Goal: Task Accomplishment & Management: Complete application form

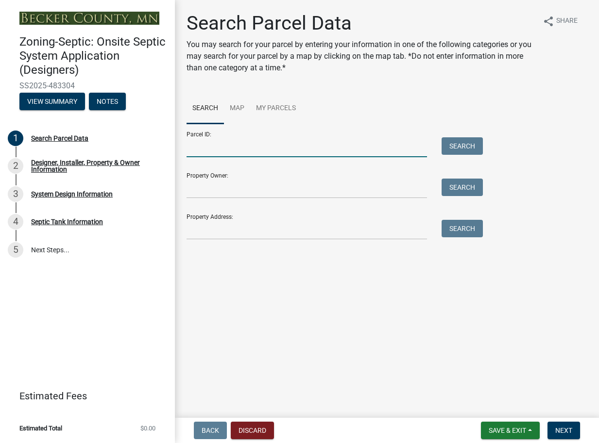
click at [200, 144] on input "Parcel ID:" at bounding box center [306, 147] width 240 height 20
type input "080733000"
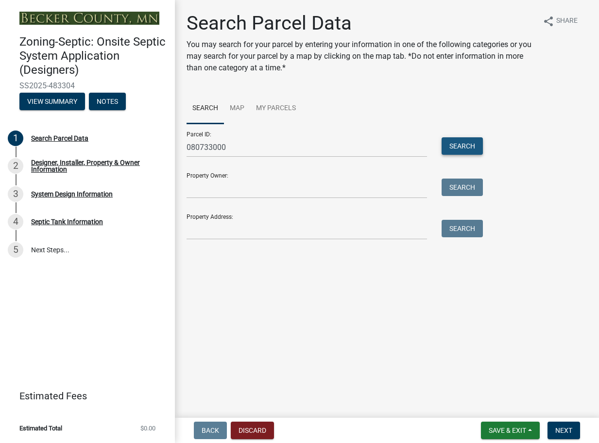
click at [449, 145] on button "Search" at bounding box center [461, 145] width 41 height 17
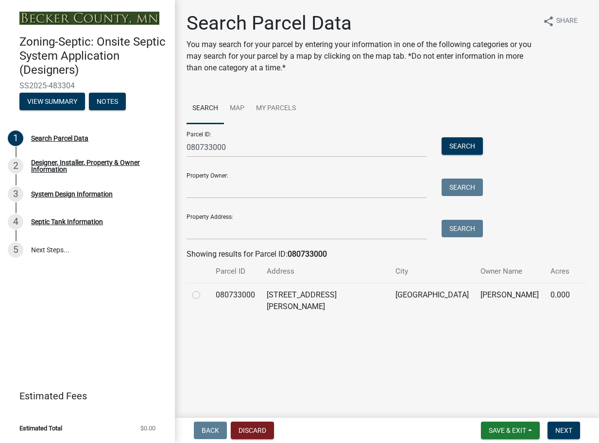
click at [204, 289] on label at bounding box center [204, 289] width 0 height 0
click at [204, 295] on input "radio" at bounding box center [207, 292] width 6 height 6
radio input "true"
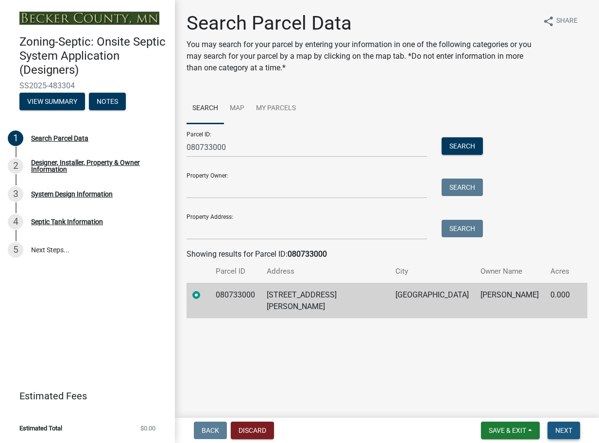
click at [552, 433] on button "Next" at bounding box center [563, 430] width 33 height 17
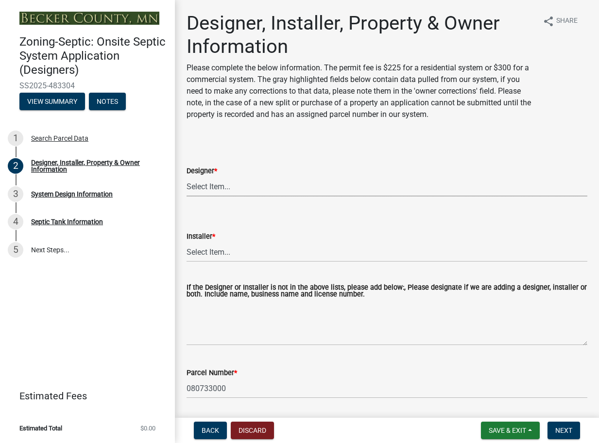
click at [231, 182] on select "Select Item... OTHER – Not listed (please add in next field and we will add to …" at bounding box center [386, 187] width 401 height 20
click at [186, 177] on select "Select Item... OTHER – Not listed (please add in next field and we will add to …" at bounding box center [386, 187] width 401 height 20
select select "ea4d9ee5-24c8-4f89-9eb5-9a661a602ea9"
click at [213, 252] on select "Select Item... OTHER – Not listed (please add in next field and we will add to …" at bounding box center [386, 252] width 401 height 20
click at [186, 242] on select "Select Item... OTHER – Not listed (please add in next field and we will add to …" at bounding box center [386, 252] width 401 height 20
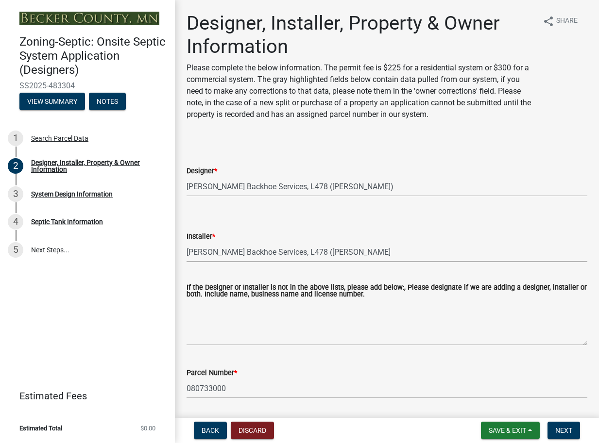
select select "7ed9ca25-f467-485e-8a3f-9b15343f81d6"
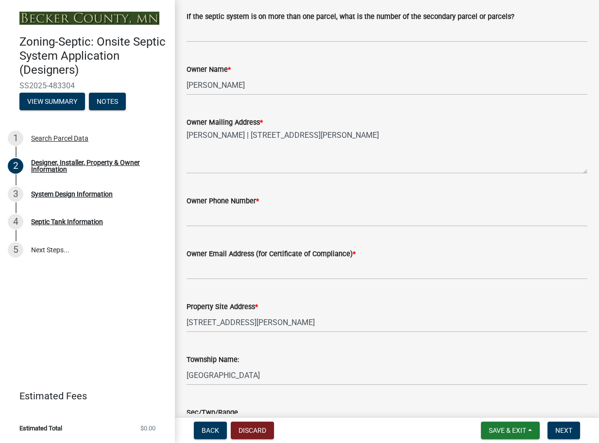
scroll to position [414, 0]
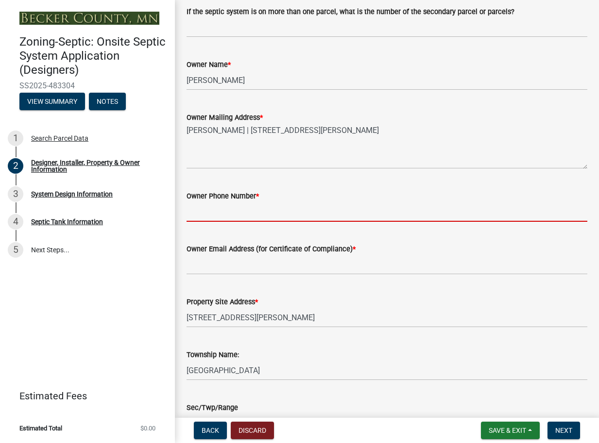
click at [242, 217] on input "Owner Phone Number *" at bounding box center [386, 212] width 401 height 20
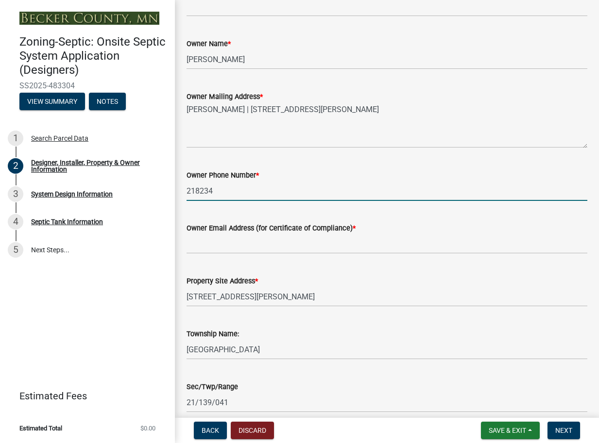
scroll to position [435, 0]
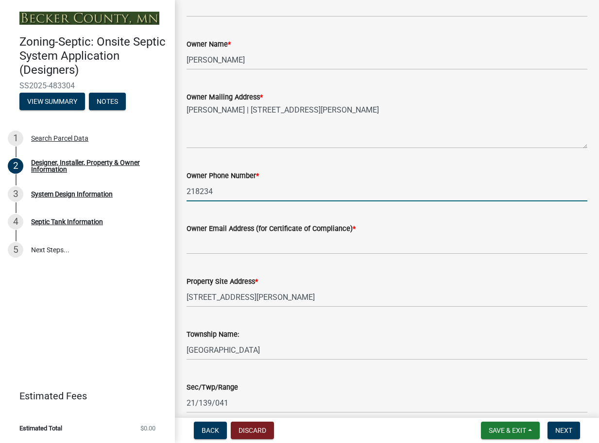
type input "218234"
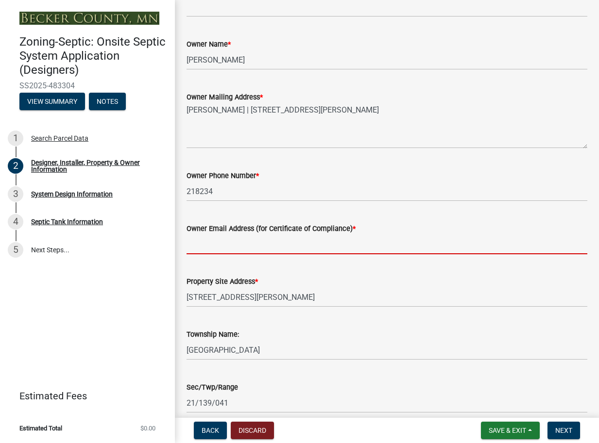
click at [244, 246] on input "Owner Email Address (for Certificate of Compliance) *" at bounding box center [386, 245] width 401 height 20
type input "[EMAIL_ADDRESS][DOMAIN_NAME]"
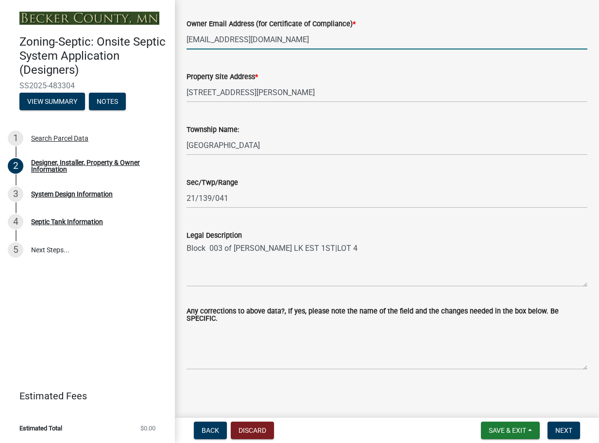
scroll to position [642, 0]
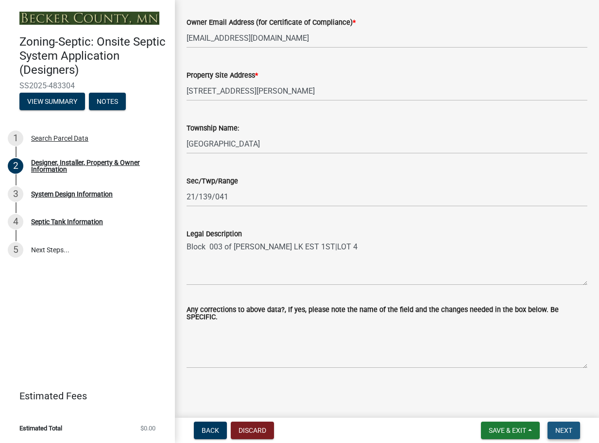
click at [550, 431] on button "Next" at bounding box center [563, 430] width 33 height 17
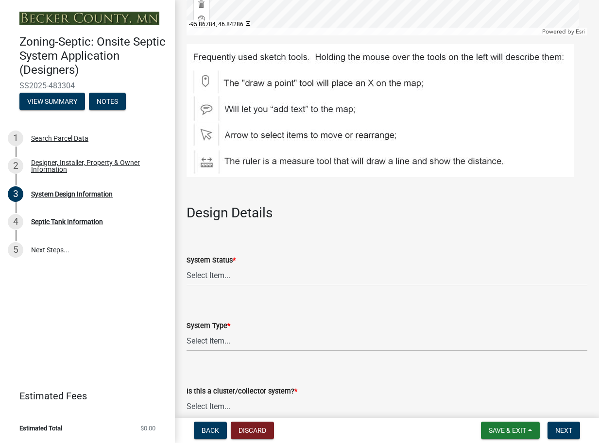
scroll to position [1035, 0]
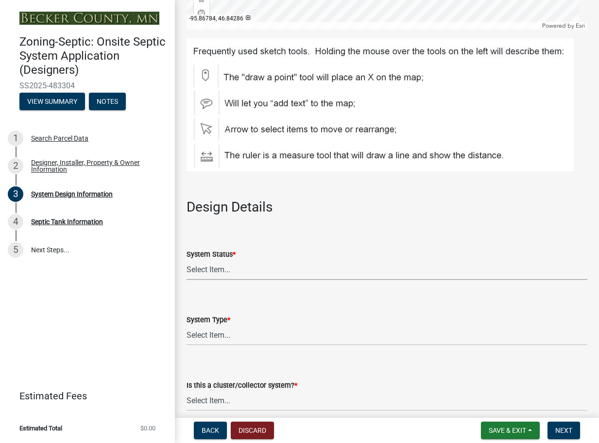
click at [212, 270] on select "Select Item... No Existing System Replacement System Failing System (Cesspool, …" at bounding box center [386, 270] width 401 height 20
click at [186, 260] on select "Select Item... No Existing System Replacement System Failing System (Cesspool, …" at bounding box center [386, 270] width 401 height 20
select select "743fc4c7-7903-4e73-bfd1-f0cf50051370"
click at [223, 319] on label "System Type *" at bounding box center [208, 320] width 44 height 7
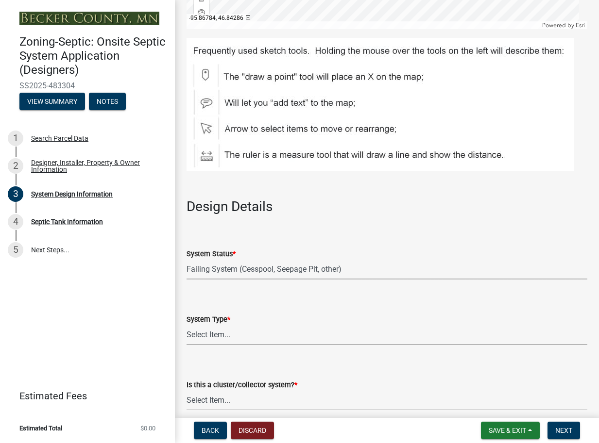
click at [223, 325] on select "Select Item... Type I Type II Type III Type IV Type V" at bounding box center [386, 335] width 401 height 20
click at [219, 335] on select "Select Item... Type I Type II Type III Type IV Type V" at bounding box center [386, 335] width 401 height 20
click at [186, 325] on select "Select Item... Type I Type II Type III Type IV Type V" at bounding box center [386, 335] width 401 height 20
select select "25258e87-3ef9-4f1c-a5f1-75a1d463abfb"
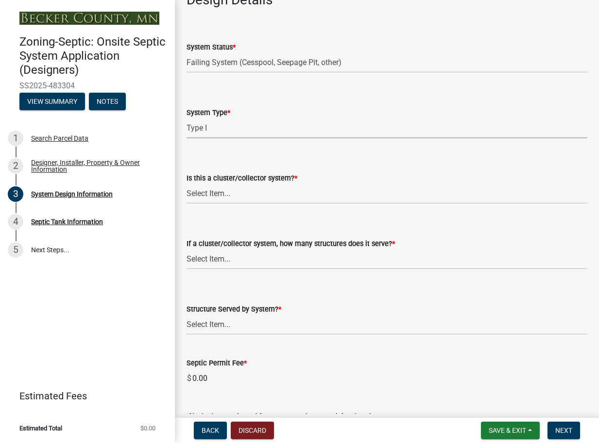
scroll to position [1243, 0]
click at [216, 196] on select "Select Item... Yes No" at bounding box center [386, 194] width 401 height 20
click at [186, 184] on select "Select Item... Yes No" at bounding box center [386, 194] width 401 height 20
select select "011fbff4-a41d-4a75-9bd8-71c7e6c69e0d"
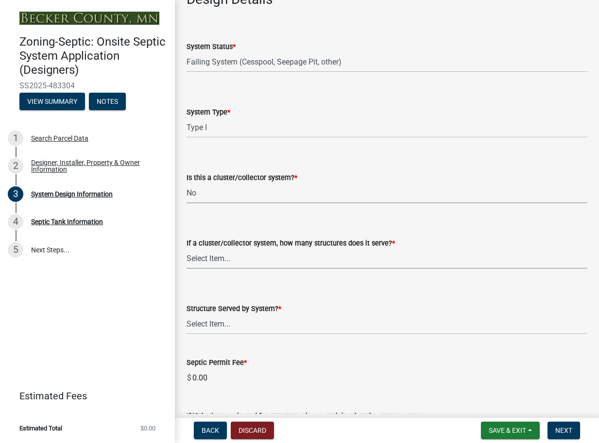
click at [219, 260] on select "Select Item... Not a cluster/collector system 1 2 3 4 5 6 7 8 9 10" at bounding box center [386, 259] width 401 height 20
click at [186, 249] on select "Select Item... Not a cluster/collector system 1 2 3 4 5 6 7 8 9 10" at bounding box center [386, 259] width 401 height 20
select select "85fdfef2-2683-4311-b5d5-5505f6411127"
click at [219, 324] on select "Select Item... Commercial Resort Commercial - Non Resort Other Full-Time Dwelli…" at bounding box center [386, 325] width 401 height 20
click at [186, 315] on select "Select Item... Commercial Resort Commercial - Non Resort Other Full-Time Dwelli…" at bounding box center [386, 325] width 401 height 20
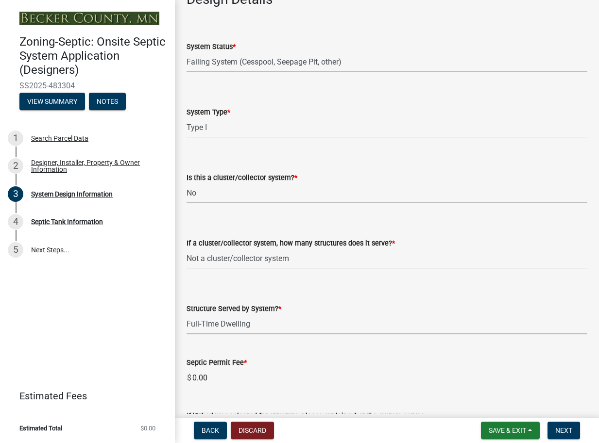
select select "d95a9312-c8a1-4ec7-8581-25dbcf440a1f"
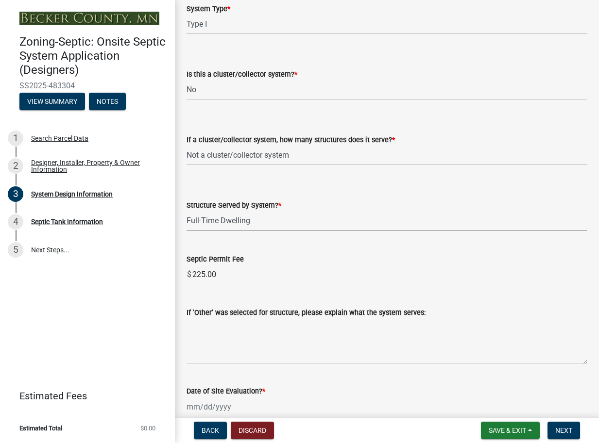
scroll to position [1450, 0]
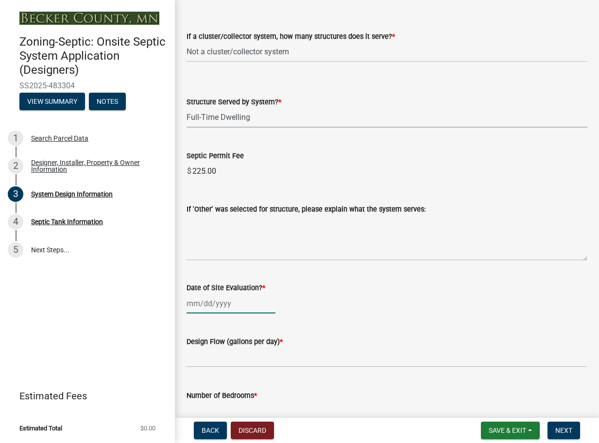
click at [201, 307] on div at bounding box center [230, 304] width 89 height 20
select select "9"
select select "2025"
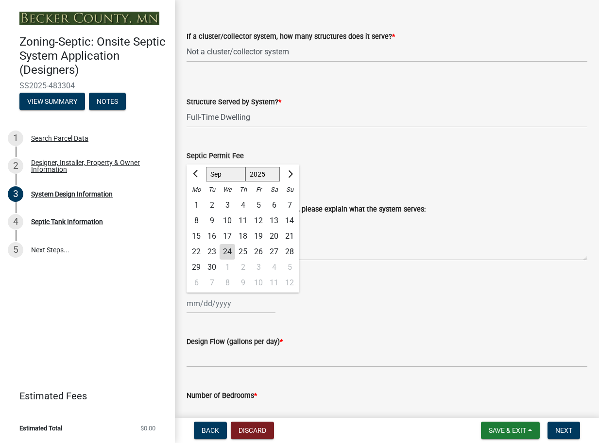
scroll to position [1450, 0]
click at [229, 248] on div "24" at bounding box center [227, 252] width 16 height 16
type input "[DATE]"
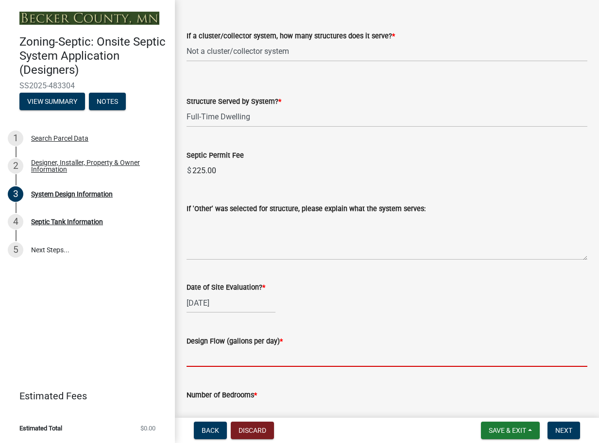
click at [207, 357] on input "text" at bounding box center [386, 357] width 401 height 20
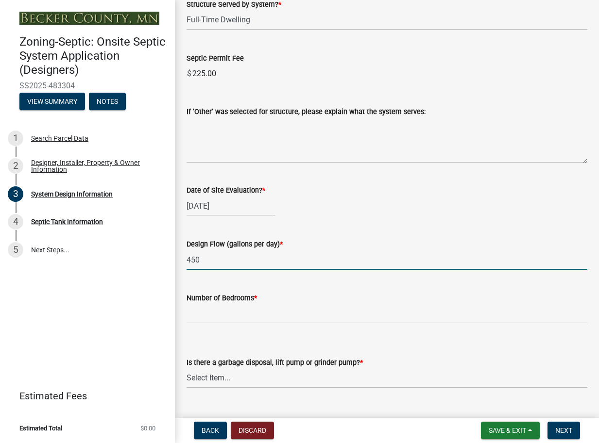
scroll to position [1554, 0]
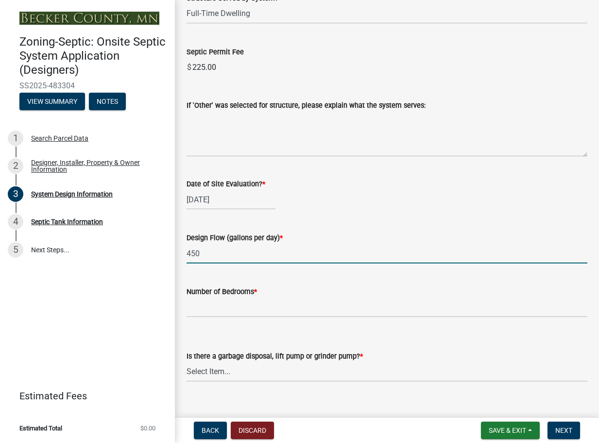
type input "450"
click at [209, 311] on input "Number of Bedrooms *" at bounding box center [386, 308] width 401 height 20
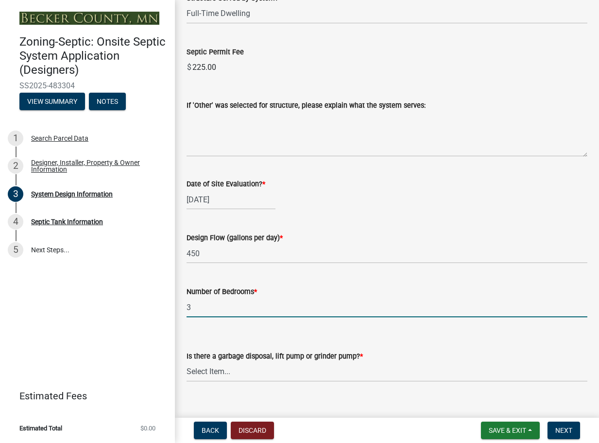
type input "3"
click at [218, 375] on select "Select Item... Yes No" at bounding box center [386, 372] width 401 height 20
click at [186, 362] on select "Select Item... Yes No" at bounding box center [386, 372] width 401 height 20
select select "ba735beb-519e-40f0-ae20-62d65fc4c46b"
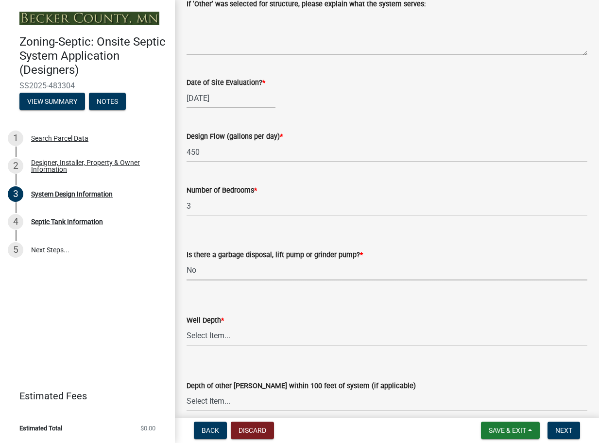
scroll to position [1657, 0]
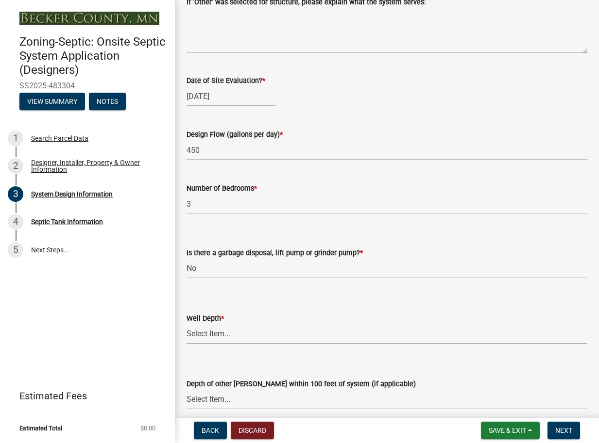
click at [211, 336] on select "Select Item... Deep Well Shallow Well Well not yet installed - To be drilled No…" at bounding box center [386, 334] width 401 height 20
click at [186, 324] on select "Select Item... Deep Well Shallow Well Well not yet installed - To be drilled No…" at bounding box center [386, 334] width 401 height 20
select select "22f42ee4-8f54-4ffd-840f-b13e29e3d3ac"
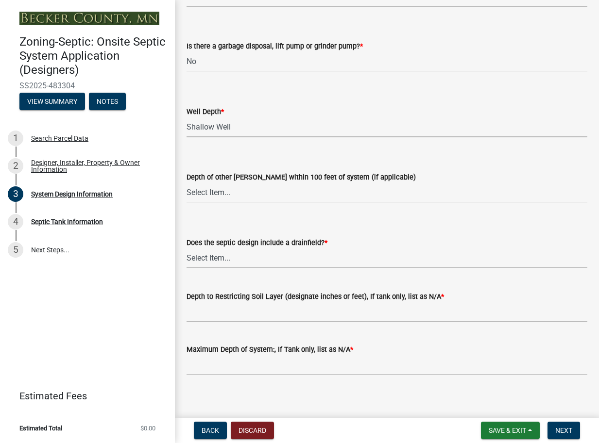
scroll to position [1864, 0]
click at [217, 260] on select "Select Item... Yes No Existing - COC must by submitted" at bounding box center [386, 259] width 401 height 20
click at [186, 248] on select "Select Item... Yes No Existing - COC must by submitted" at bounding box center [386, 258] width 401 height 20
select select "a0c59fcd-b61c-4c3a-90a8-e70849750c47"
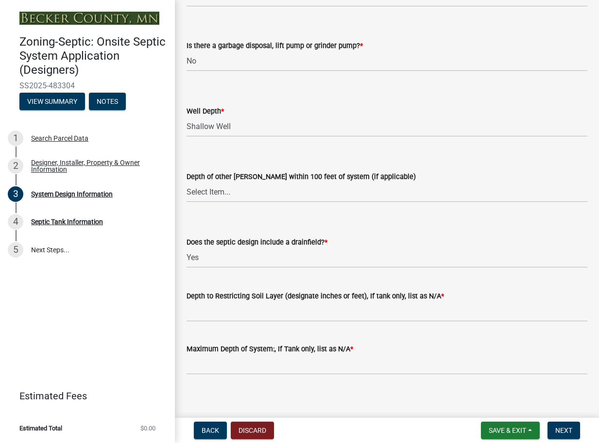
click at [220, 297] on label "Depth to Restricting Soil Layer (designate inches or feet), If tank only, list …" at bounding box center [314, 296] width 257 height 7
click at [220, 302] on input "Depth to Restricting Soil Layer (designate inches or feet), If tank only, list …" at bounding box center [386, 312] width 401 height 20
type input "60"+"
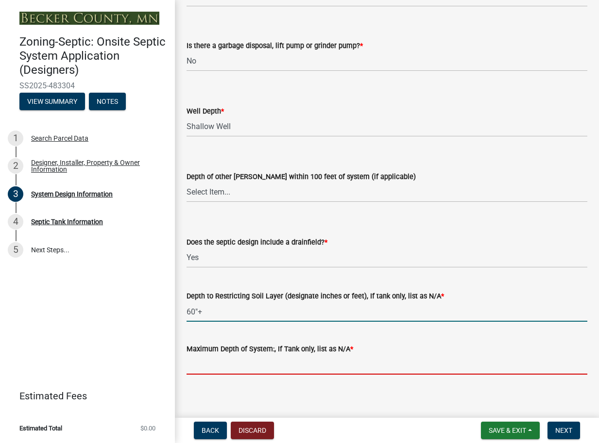
click at [226, 369] on input "Maximum Depth of System:, If Tank only, list as N/A *" at bounding box center [386, 365] width 401 height 20
type input "+24""
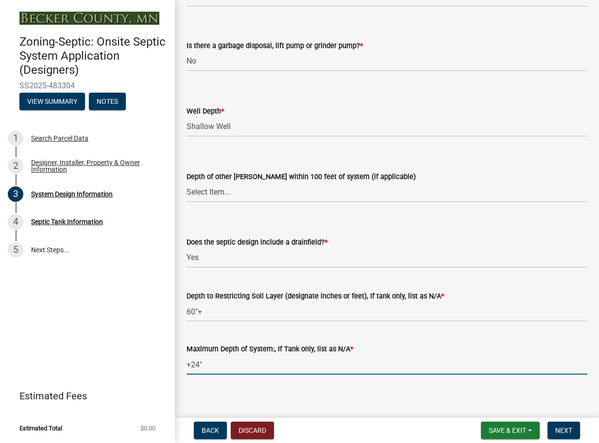
scroll to position [1871, 0]
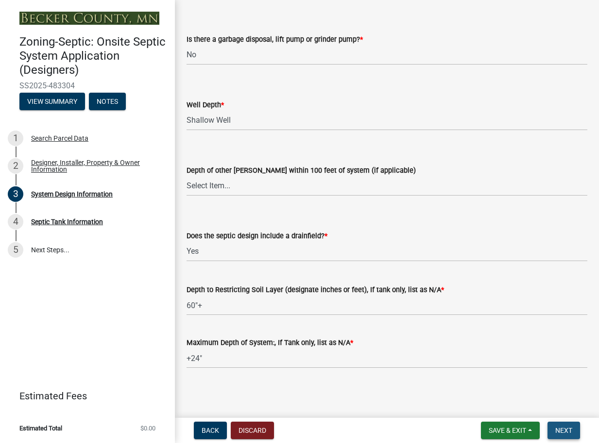
click at [564, 426] on button "Next" at bounding box center [563, 430] width 33 height 17
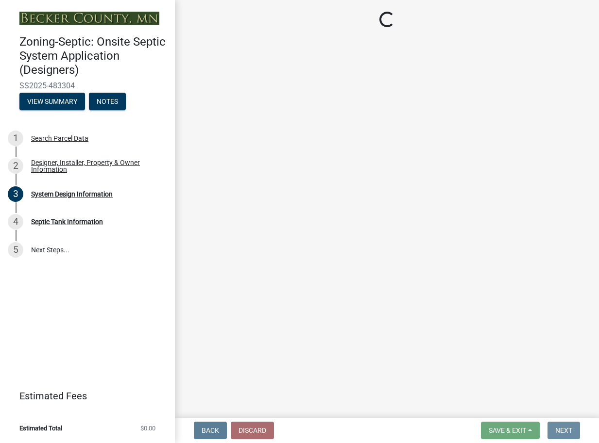
scroll to position [0, 0]
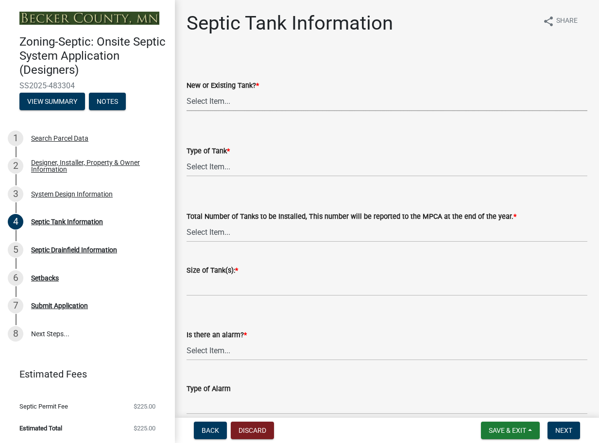
click at [224, 102] on select "Select Item... New Existing Both -New and Existing Tank" at bounding box center [386, 101] width 401 height 20
click at [186, 91] on select "Select Item... New Existing Both -New and Existing Tank" at bounding box center [386, 101] width 401 height 20
select select "e20c0fde-eb8f-4df0-bed0-a0cef743e9ae"
click at [200, 164] on select "Select Item... Single Septic Tank Compartmented Tank Single Tank plus Compartme…" at bounding box center [386, 167] width 401 height 20
click at [186, 157] on select "Select Item... Single Septic Tank Compartmented Tank Single Tank plus Compartme…" at bounding box center [386, 167] width 401 height 20
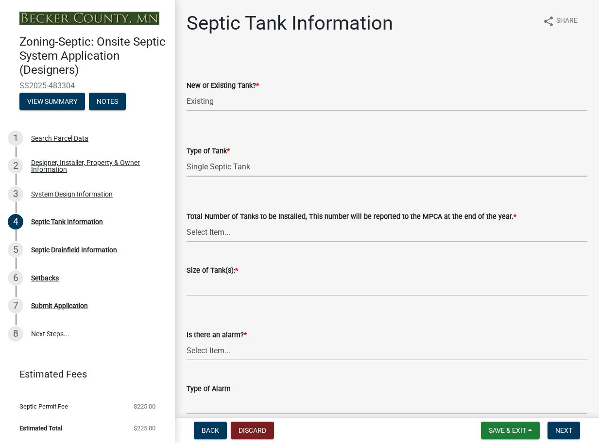
select select "755580e7-6a23-4f31-b987-1fba436fc27e"
click at [211, 235] on select "Select Item... 0 1 2 3 4" at bounding box center [386, 232] width 401 height 20
click at [186, 222] on select "Select Item... 0 1 2 3 4" at bounding box center [386, 232] width 401 height 20
select select "52556460-45fa-4026-a6c2-c70bb0823cb5"
click at [194, 291] on input "Size of Tank(s): *" at bounding box center [386, 286] width 401 height 20
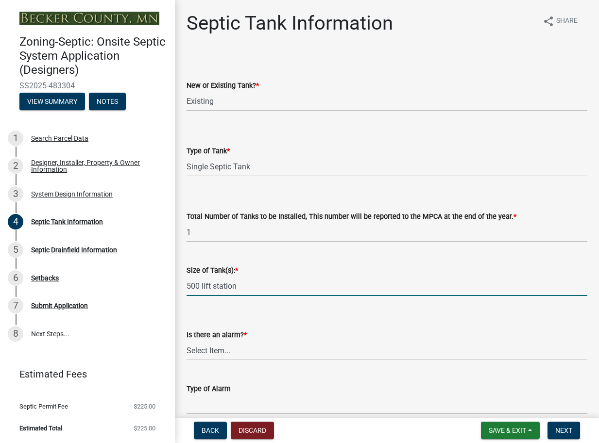
type input "500 lift station"
click at [212, 348] on select "Select Item... Yes No" at bounding box center [386, 351] width 401 height 20
click at [186, 341] on select "Select Item... Yes No" at bounding box center [386, 351] width 401 height 20
select select "c84d9e4c-2287-4d2e-9ef7-9874a7456ee3"
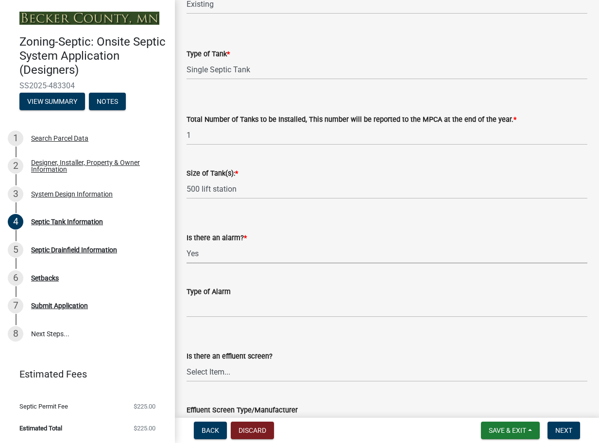
scroll to position [103, 0]
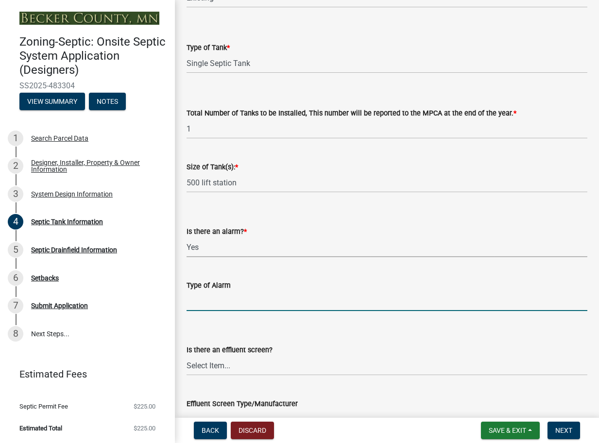
click at [215, 304] on input "Type of Alarm" at bounding box center [386, 301] width 401 height 20
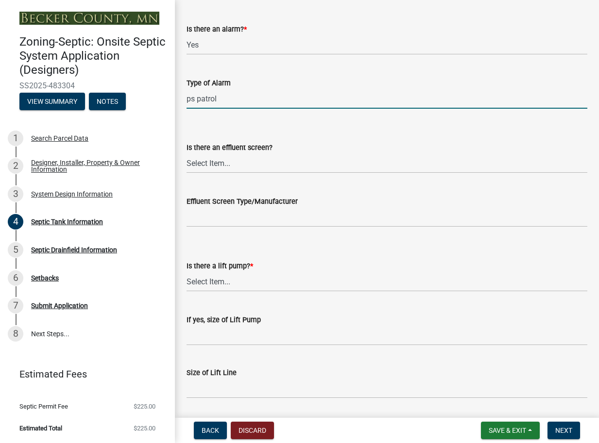
scroll to position [310, 0]
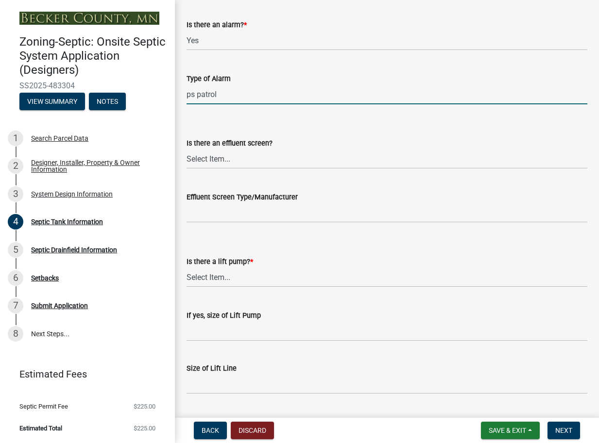
type input "ps patrol"
click at [219, 279] on select "Select Item... Yes No" at bounding box center [386, 278] width 401 height 20
click at [186, 267] on select "Select Item... Yes No" at bounding box center [386, 277] width 401 height 20
select select "7b57e397-6881-49c8-9b87-e40bdbeb8239"
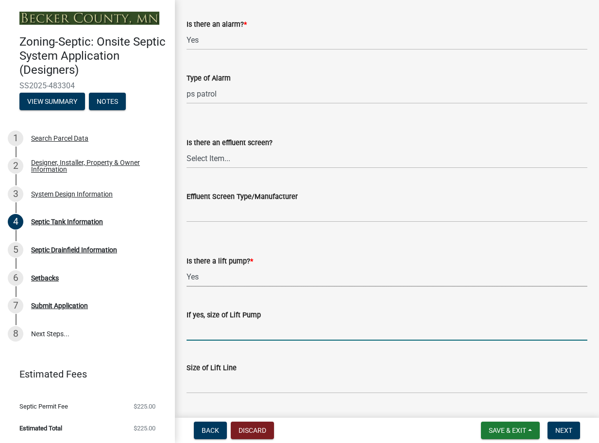
click at [196, 331] on input "If yes, size of Lift Pump" at bounding box center [386, 331] width 401 height 20
type input "1/2 hp"
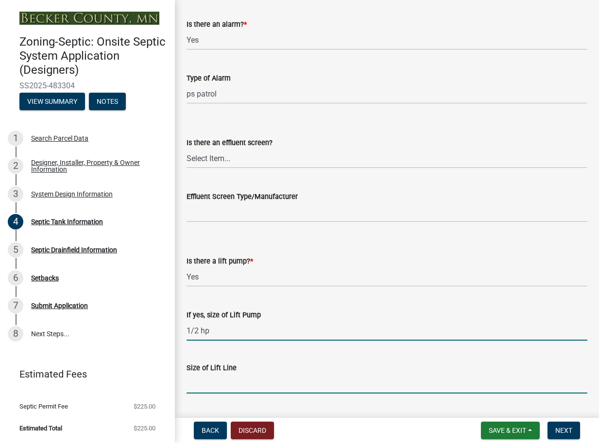
click at [200, 388] on input "Size of Lift Line" at bounding box center [386, 384] width 401 height 20
type input "2""
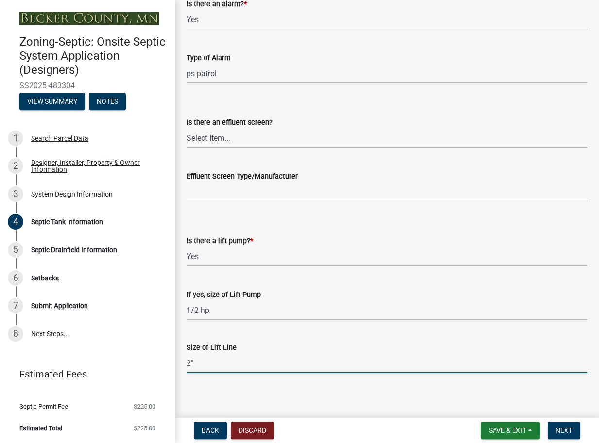
scroll to position [336, 0]
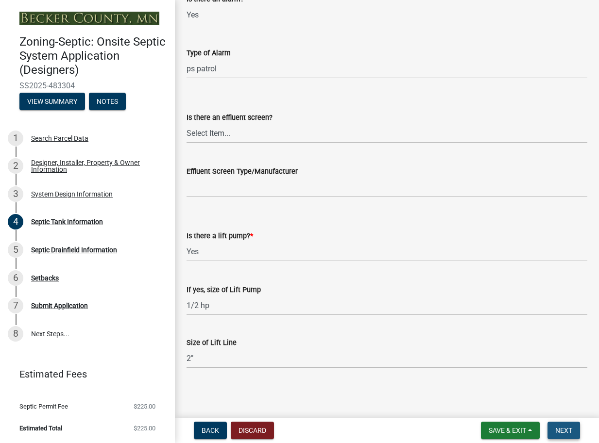
click at [567, 427] on span "Next" at bounding box center [563, 431] width 17 height 8
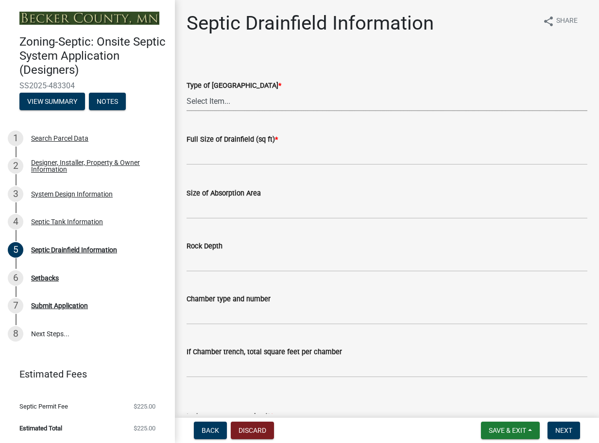
click at [223, 100] on select "Select Item... Chamber Trench Rock Trench Gravelless Mound Pressure Bed Seepage…" at bounding box center [386, 101] width 401 height 20
click at [186, 91] on select "Select Item... Chamber Trench Rock Trench Gravelless Mound Pressure Bed Seepage…" at bounding box center [386, 101] width 401 height 20
select select "10c93508-1a8b-43eb-9133-240e9762d1b5"
click at [200, 154] on input "text" at bounding box center [386, 155] width 401 height 20
type input "380"
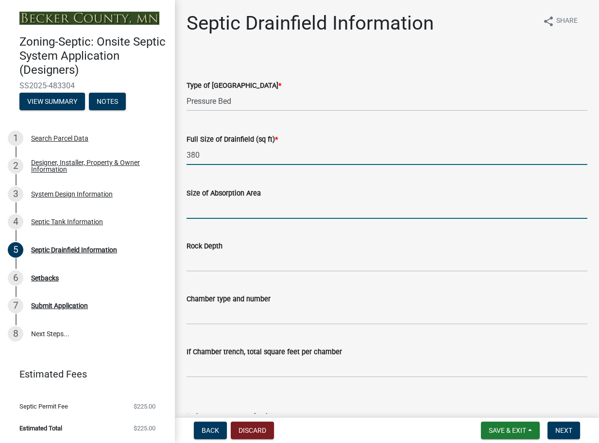
click at [208, 209] on input "Size of Absorption Area" at bounding box center [386, 209] width 401 height 20
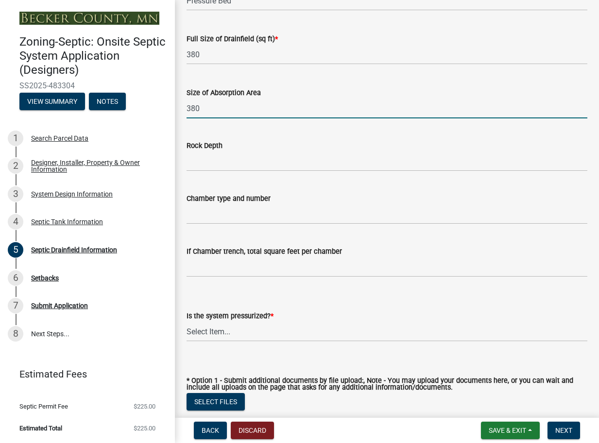
scroll to position [103, 0]
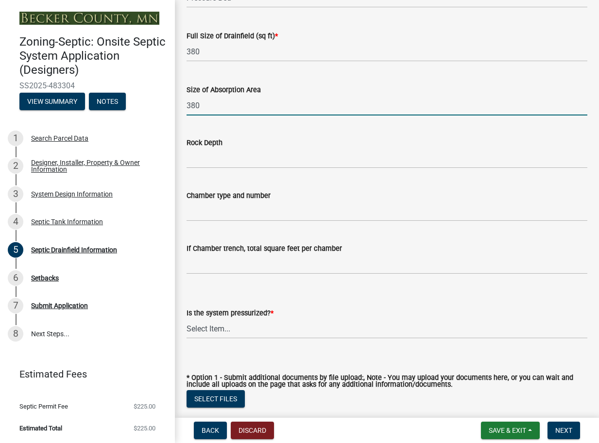
type input "380"
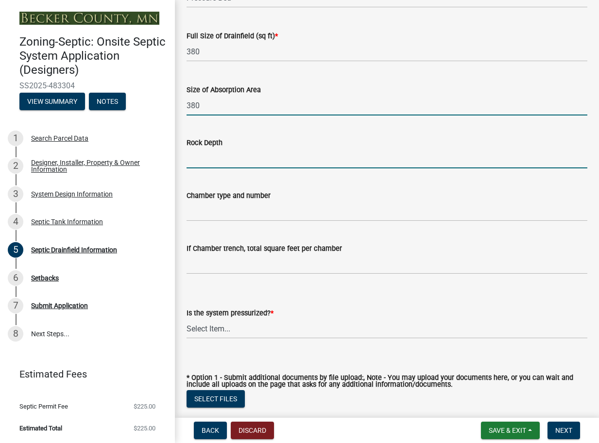
click at [209, 159] on input "Rock Depth" at bounding box center [386, 159] width 401 height 20
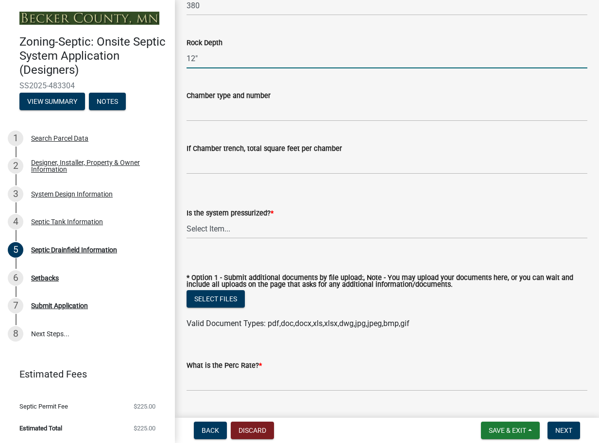
scroll to position [207, 0]
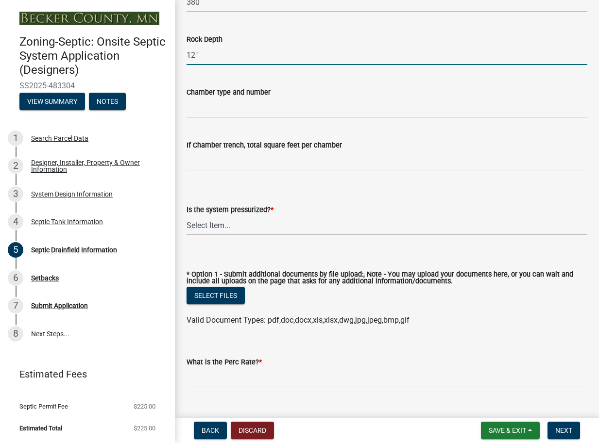
type input "12""
click at [224, 227] on select "Select Item... Yes No" at bounding box center [386, 226] width 401 height 20
click at [186, 216] on select "Select Item... Yes No" at bounding box center [386, 226] width 401 height 20
select select "366d546d-8bc3-42fb-bca7-8a9455861f61"
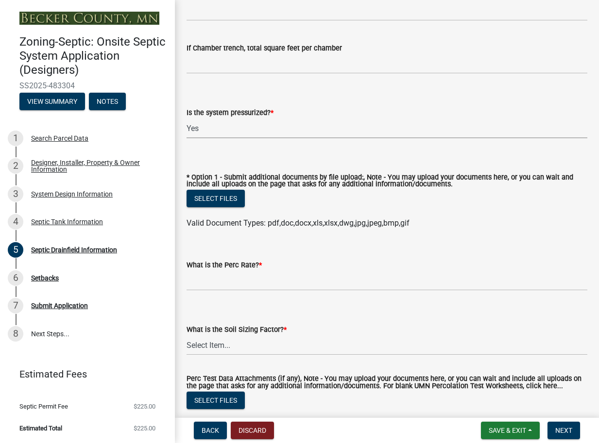
scroll to position [310, 0]
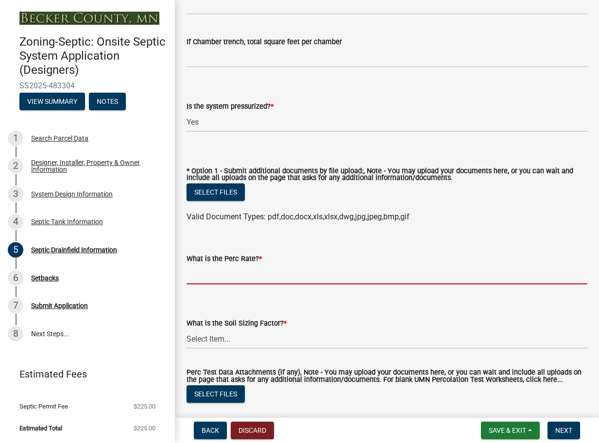
click at [220, 276] on input "What is the Perc Rate? *" at bounding box center [386, 275] width 401 height 20
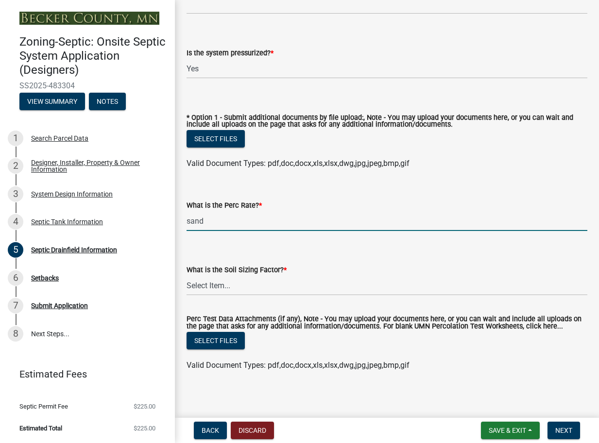
scroll to position [369, 0]
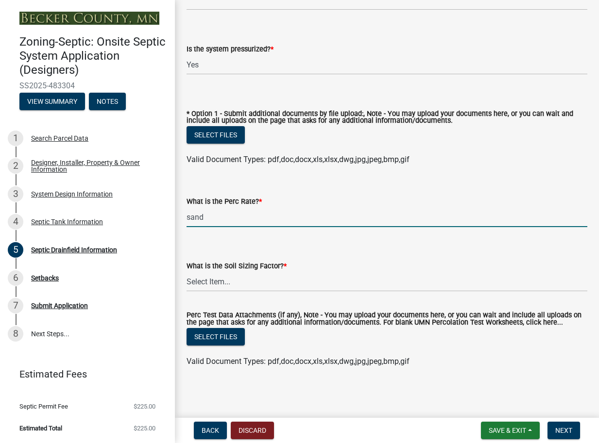
type input "sand"
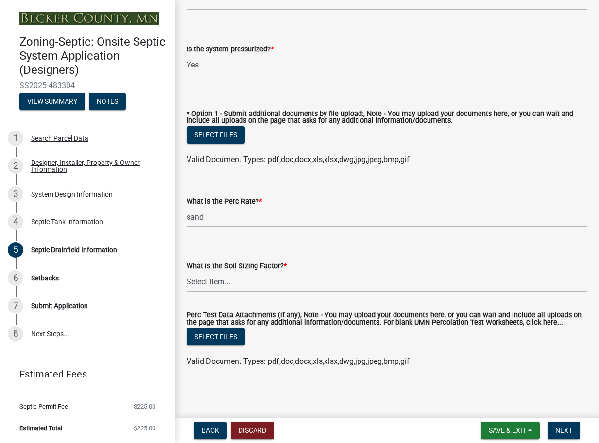
click at [243, 282] on select "Select Item... 0.00 0.24 0.45 0.50 0.60 0.78 .83 1.27 1.67" at bounding box center [386, 282] width 401 height 20
click at [186, 272] on select "Select Item... 0.00 0.24 0.45 0.50 0.60 0.78 .83 1.27 1.67" at bounding box center [386, 282] width 401 height 20
select select "dac4ac35-55b4-499a-b025-a1e3fbf96bb4"
click at [563, 430] on span "Next" at bounding box center [563, 431] width 17 height 8
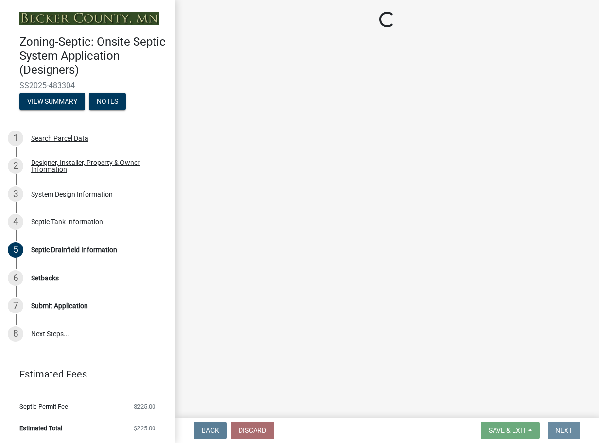
scroll to position [0, 0]
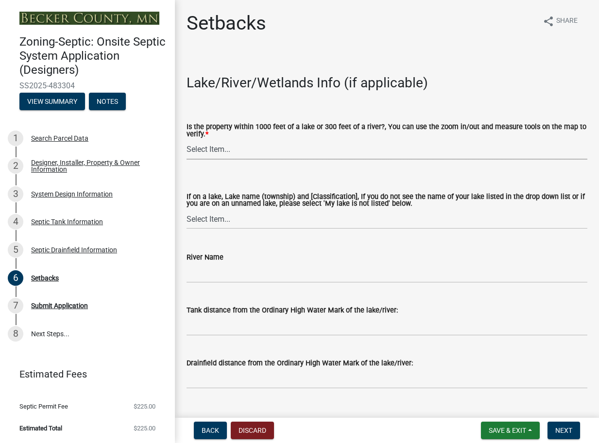
click at [220, 150] on select "Select Item... Yes No" at bounding box center [386, 150] width 401 height 20
click at [186, 140] on select "Select Item... Yes No" at bounding box center [386, 150] width 401 height 20
select select "c245ec0d-8d6f-4710-ab2b-b3aa70611708"
click at [214, 220] on select "Select Item... [GEOGRAPHIC_DATA] is not listed below [GEOGRAPHIC_DATA] ([GEOGRA…" at bounding box center [386, 219] width 401 height 20
click at [186, 210] on select "Select Item... [GEOGRAPHIC_DATA] is not listed below [GEOGRAPHIC_DATA] ([GEOGRA…" at bounding box center [386, 219] width 401 height 20
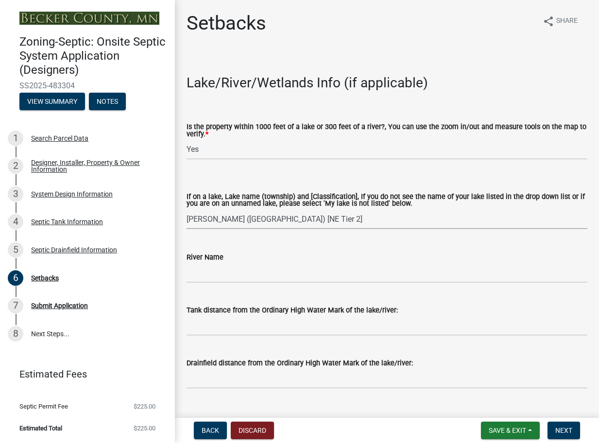
select select "bec575ae-4a46-48f7-89ab-c4dbb1f9ff98"
click at [212, 278] on input "River Name" at bounding box center [386, 273] width 401 height 20
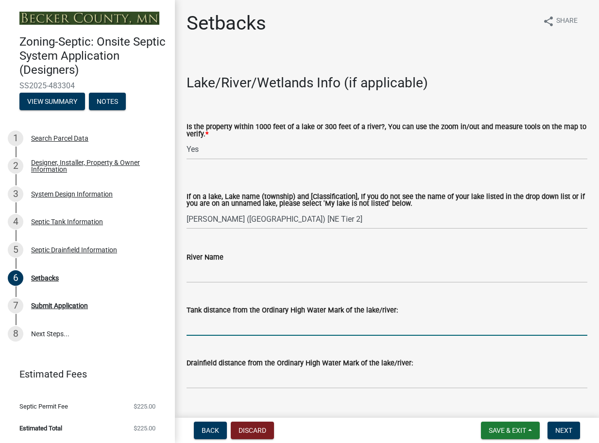
click at [219, 330] on input "Tank distance from the Ordinary High Water Mark of the lake/river:" at bounding box center [386, 326] width 401 height 20
type input "500+"
click at [193, 383] on input "Drainfield distance from the Ordinary High Water Mark of the lake/river:" at bounding box center [386, 379] width 401 height 20
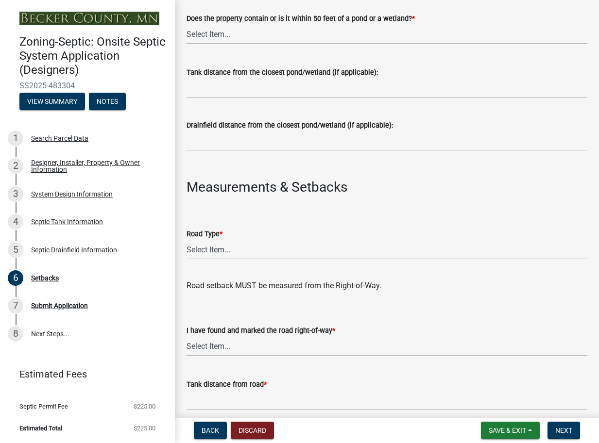
scroll to position [414, 0]
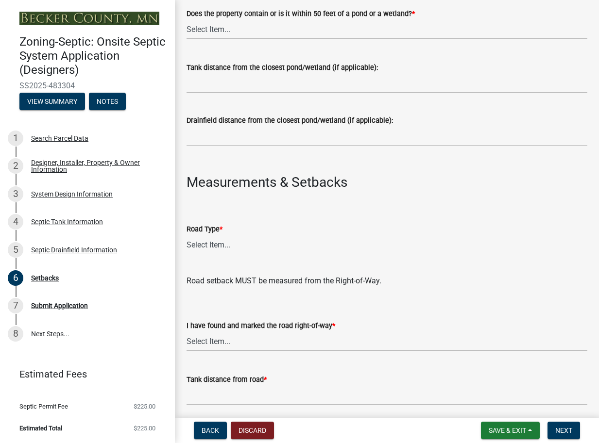
type input "500+"
click at [223, 246] on select "Select Item... State County Public / Township Private Easement [GEOGRAPHIC_DATA]" at bounding box center [386, 245] width 401 height 20
click at [186, 236] on select "Select Item... State County Public / Township Private Easement [GEOGRAPHIC_DATA]" at bounding box center [386, 245] width 401 height 20
select select "21af9b93-f494-48c6-91ae-235d36c6c939"
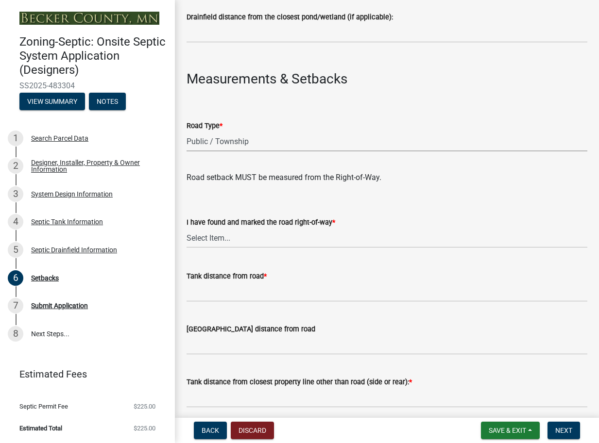
scroll to position [518, 0]
click at [228, 240] on select "Select Item... Yes No" at bounding box center [386, 238] width 401 height 20
click at [186, 229] on select "Select Item... Yes No" at bounding box center [386, 238] width 401 height 20
select select "a3ce498e-f8b1-44e2-889e-c4968ac74b5a"
click at [229, 294] on input "Tank distance from road *" at bounding box center [386, 292] width 401 height 20
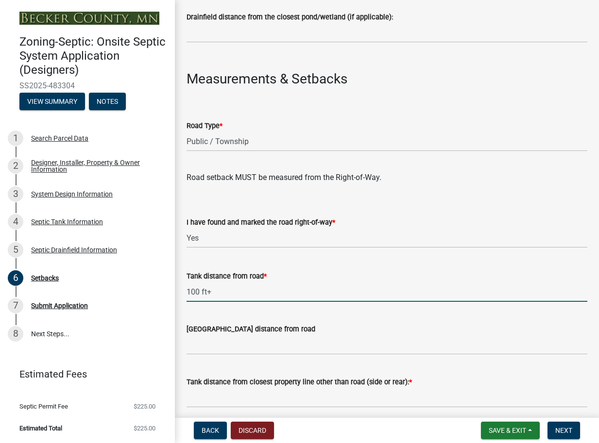
type input "100 ft+"
click at [210, 350] on input "[GEOGRAPHIC_DATA] distance from road" at bounding box center [386, 345] width 401 height 20
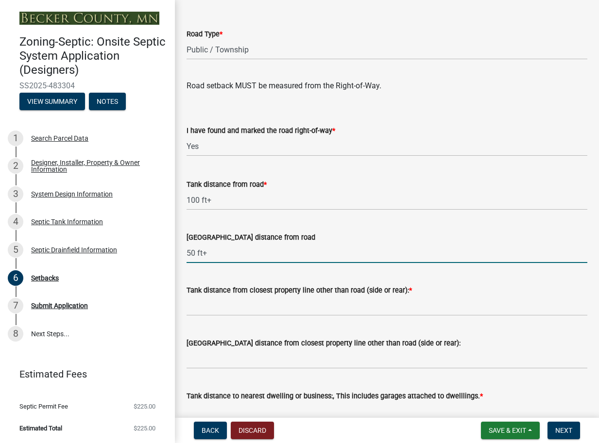
scroll to position [621, 0]
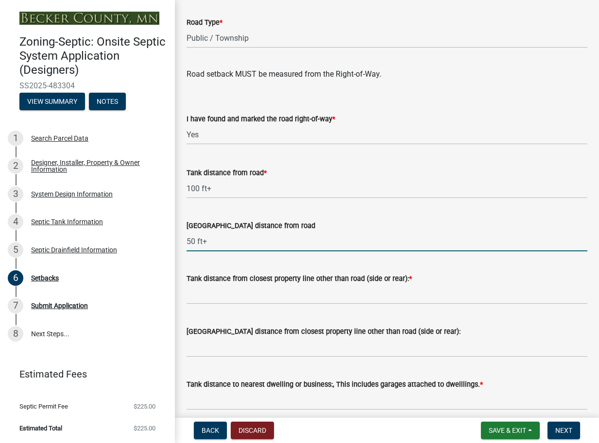
type input "50 ft+"
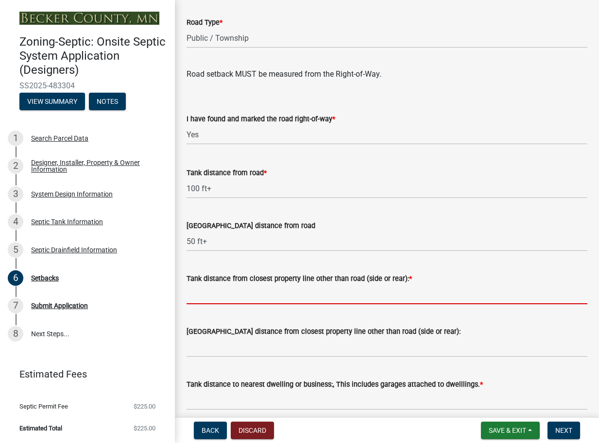
click at [228, 295] on input "Tank distance from closest property line other than road (side or rear): *" at bounding box center [386, 295] width 401 height 20
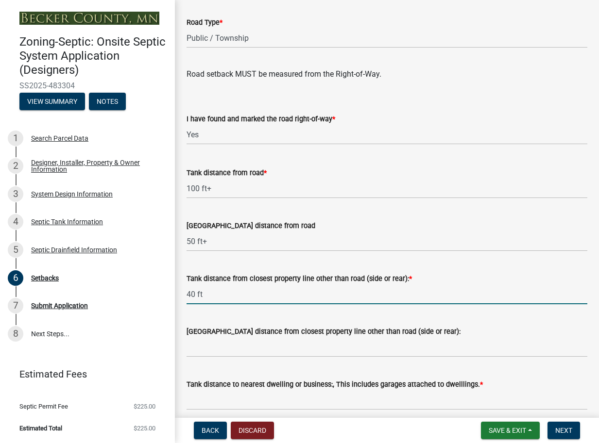
type input "40 ft"
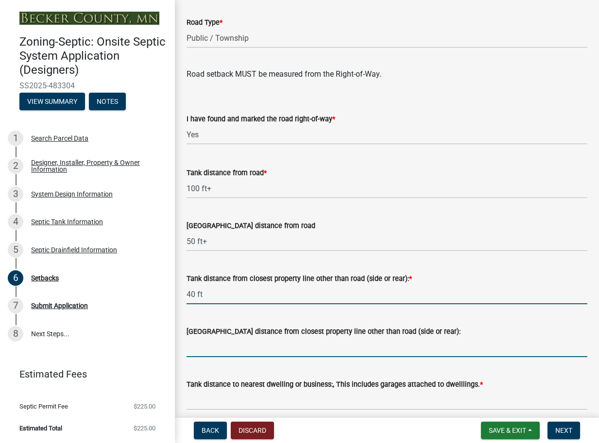
click at [216, 354] on input "[GEOGRAPHIC_DATA] distance from closest property line other than road (side or …" at bounding box center [386, 347] width 401 height 20
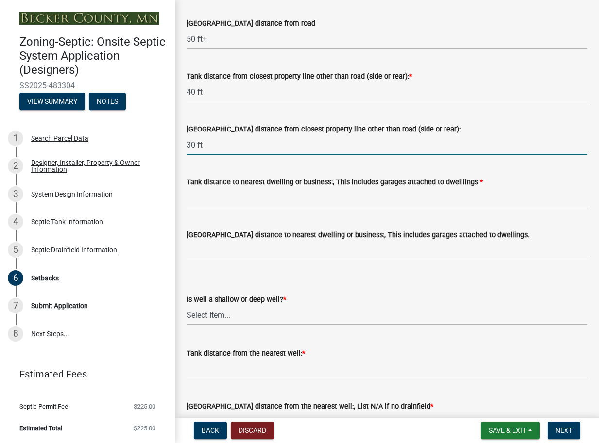
scroll to position [828, 0]
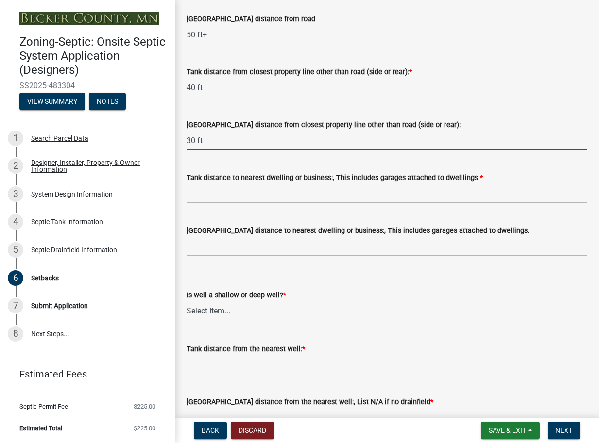
type input "30 ft"
click at [235, 198] on input "Tank distance to nearest dwelling or business:, This includes garages attached …" at bounding box center [386, 194] width 401 height 20
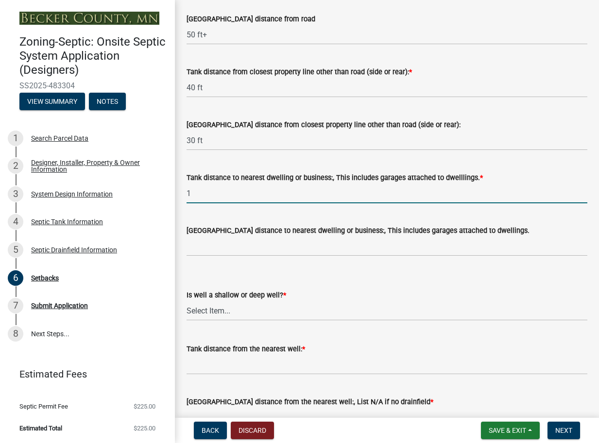
scroll to position [828, 0]
type input "10 ft"
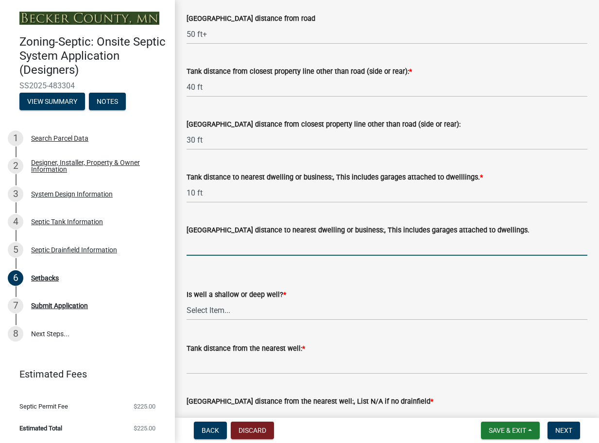
click at [223, 249] on input "[GEOGRAPHIC_DATA] distance to nearest dwelling or business:, This includes gara…" at bounding box center [386, 246] width 401 height 20
type input "20 ft+"
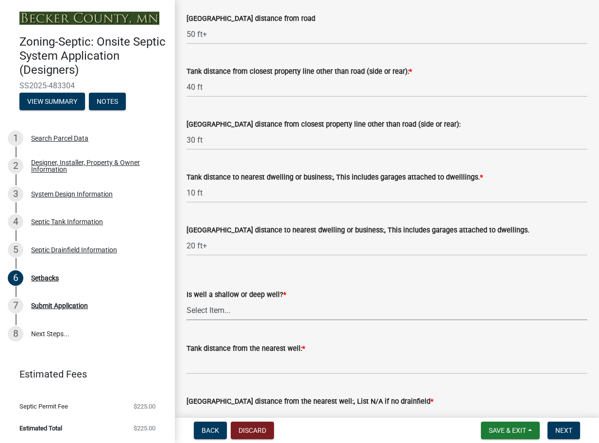
click at [219, 313] on select "Select Item... Deep Well Shallow Well No Well - Connected or to be connected to…" at bounding box center [386, 311] width 401 height 20
click at [186, 302] on select "Select Item... Deep Well Shallow Well No Well - Connected or to be connected to…" at bounding box center [386, 311] width 401 height 20
select select "8966ff84-7900-44dd-b964-2f68cb12997f"
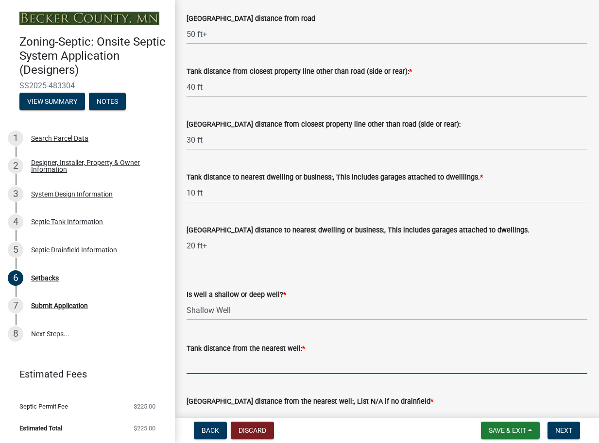
click at [200, 369] on input "Tank distance from the nearest well: *" at bounding box center [386, 364] width 401 height 20
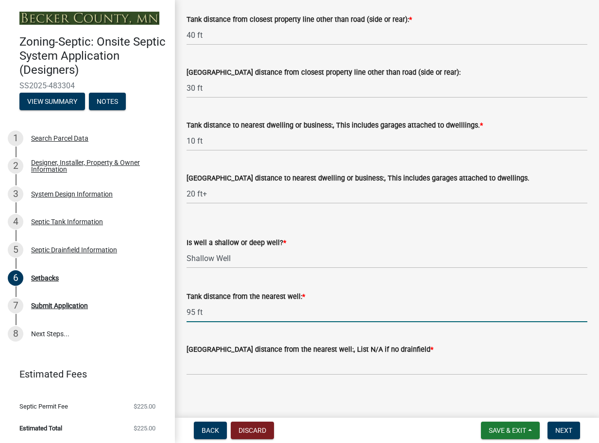
scroll to position [888, 0]
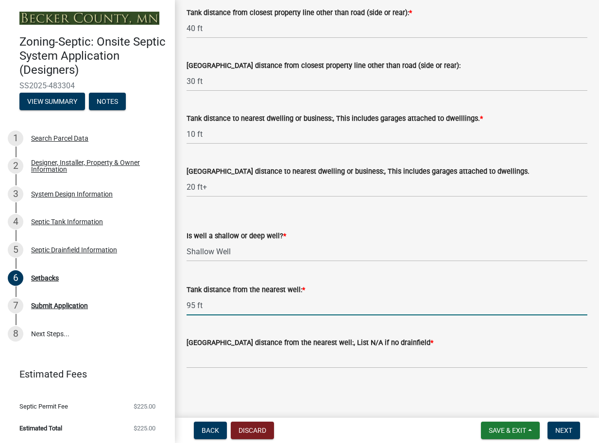
type input "95 ft"
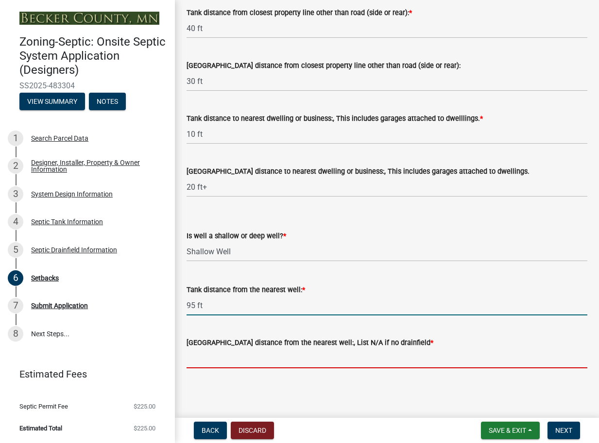
click at [197, 361] on input "[GEOGRAPHIC_DATA] distance from the nearest well:, List N/A if no drainfield *" at bounding box center [386, 359] width 401 height 20
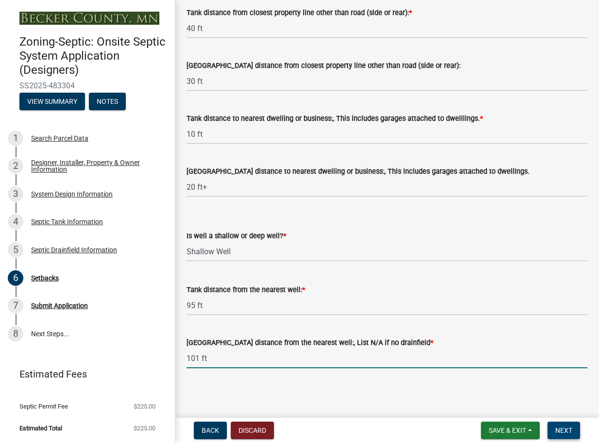
type input "101 ft"
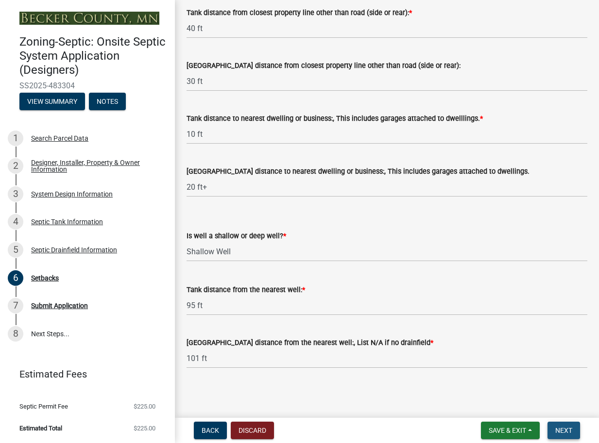
click at [567, 431] on span "Next" at bounding box center [563, 431] width 17 height 8
click at [558, 431] on span "Next" at bounding box center [563, 431] width 17 height 8
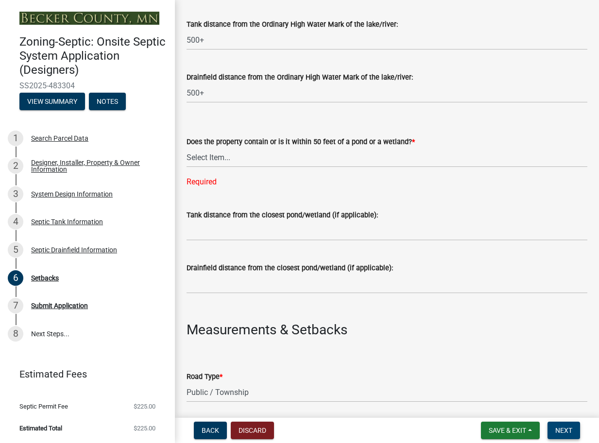
scroll to position [286, 0]
click at [220, 222] on input "Tank distance from the closest pond/wetland (if applicable):" at bounding box center [386, 231] width 401 height 20
type input "100 ft +"
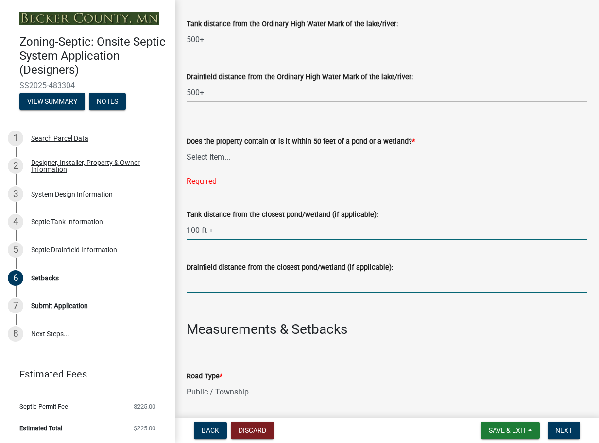
click at [199, 289] on input "Drainfield distance from the closest pond/wetland (if applicable):" at bounding box center [386, 283] width 401 height 20
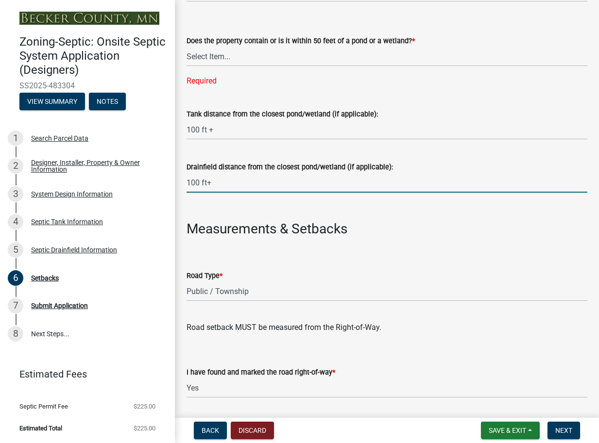
scroll to position [390, 0]
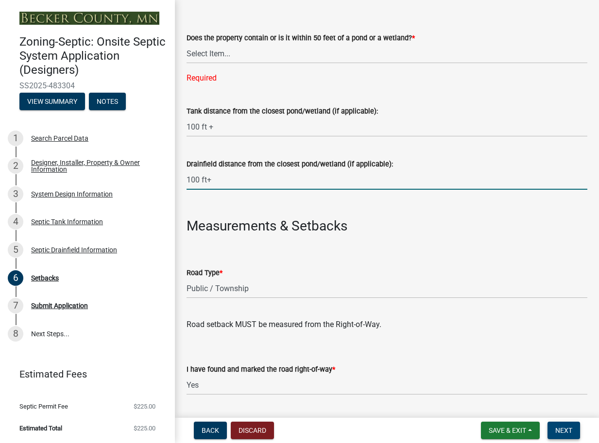
type input "100 ft+"
click at [560, 429] on span "Next" at bounding box center [563, 431] width 17 height 8
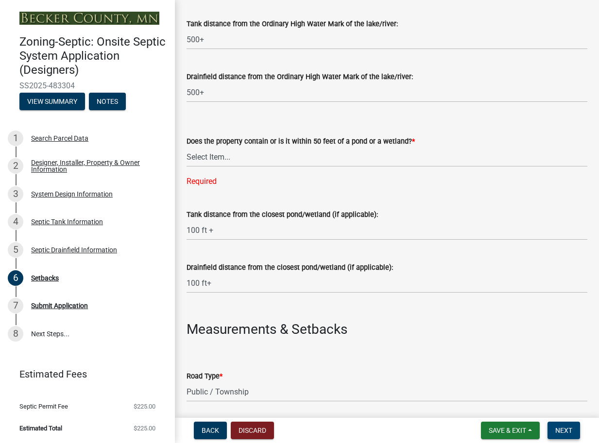
scroll to position [286, 0]
click at [203, 157] on select "Select Item... Yes No" at bounding box center [386, 157] width 401 height 20
click at [186, 148] on select "Select Item... Yes No" at bounding box center [386, 157] width 401 height 20
select select "23044af5-43bb-4cf5-8aef-2716db2ce5fc"
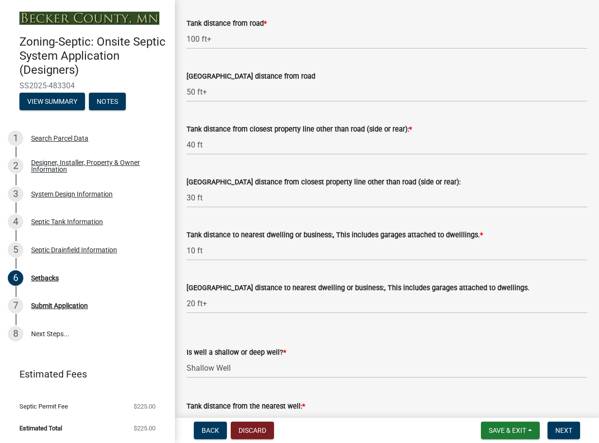
scroll to position [784, 0]
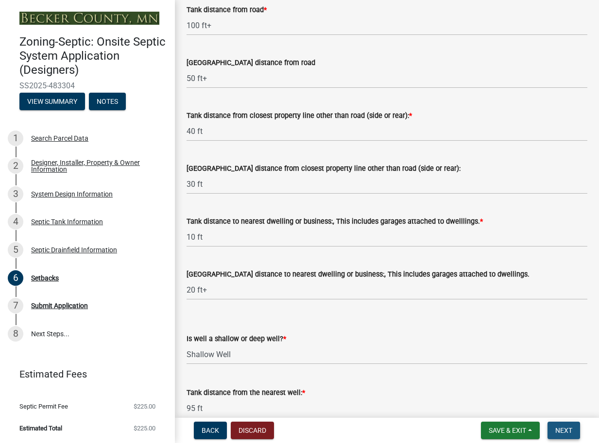
click at [566, 427] on span "Next" at bounding box center [563, 431] width 17 height 8
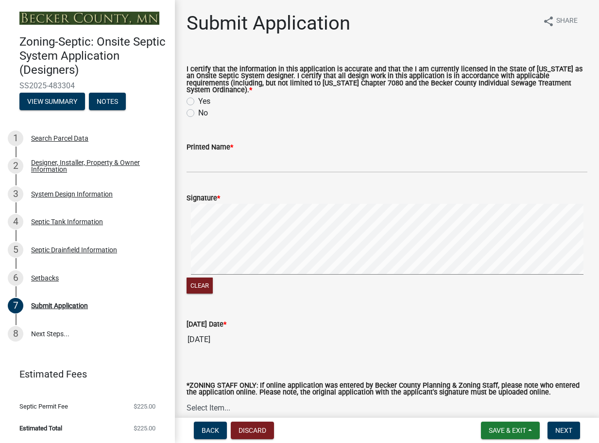
click at [198, 103] on label "Yes" at bounding box center [204, 102] width 12 height 12
click at [198, 102] on input "Yes" at bounding box center [201, 99] width 6 height 6
radio input "true"
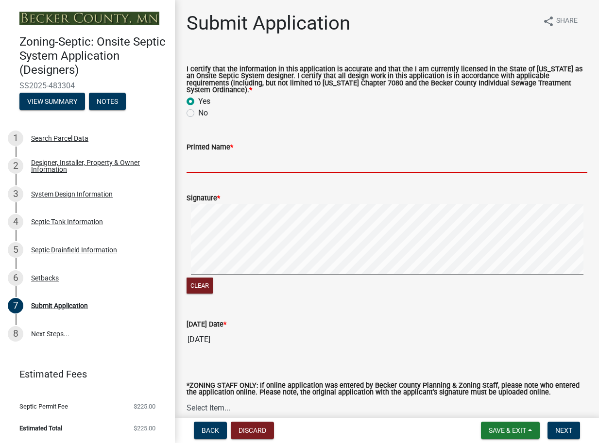
click at [201, 164] on input "Printed Name *" at bounding box center [386, 163] width 401 height 20
type input "[PERSON_NAME]"
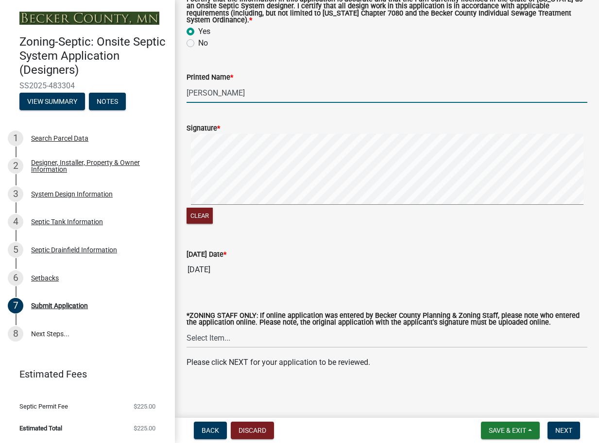
scroll to position [71, 0]
click at [570, 433] on span "Next" at bounding box center [563, 431] width 17 height 8
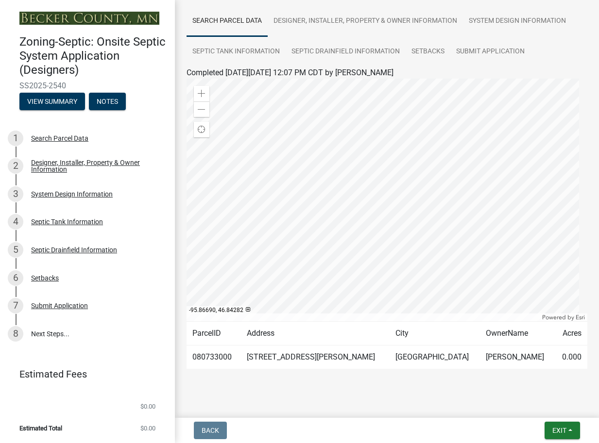
scroll to position [80, 0]
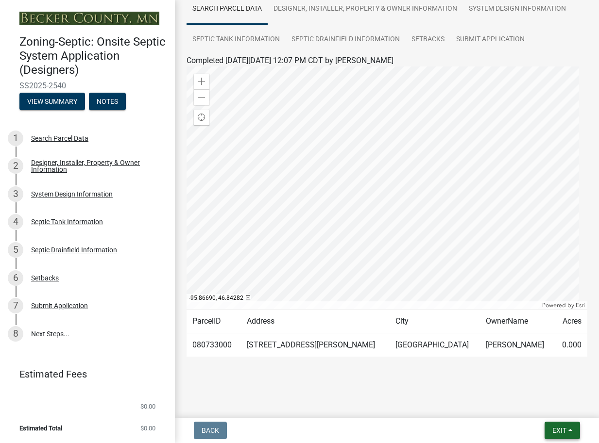
click at [549, 431] on button "Exit" at bounding box center [561, 430] width 35 height 17
